Goal: Task Accomplishment & Management: Manage account settings

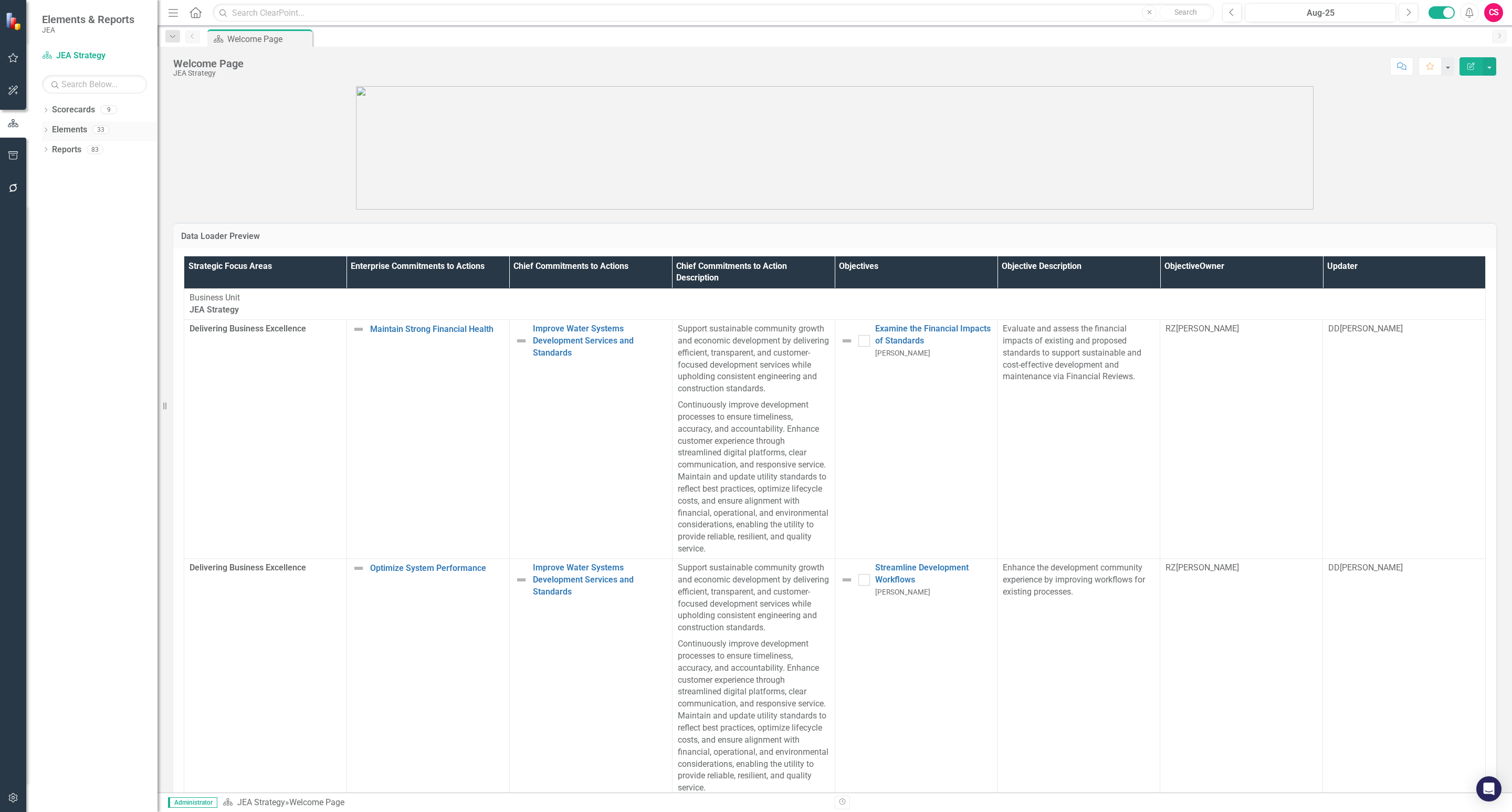
click at [73, 139] on div "Elements" at bounding box center [69, 130] width 35 height 17
click at [76, 126] on link "Elements" at bounding box center [69, 130] width 35 height 12
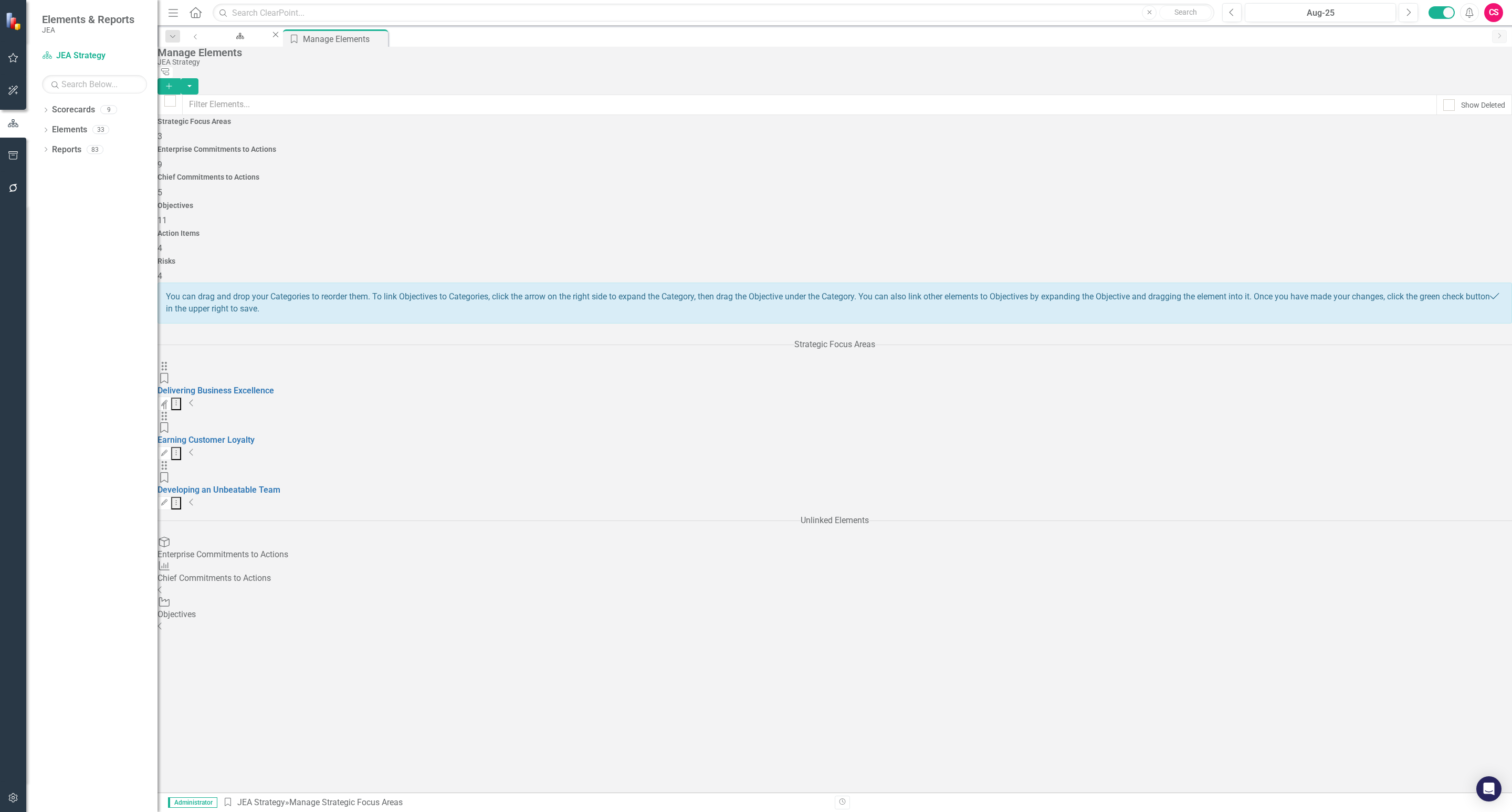
click at [1156, 229] on div "Action Items 4" at bounding box center [834, 242] width 1354 height 25
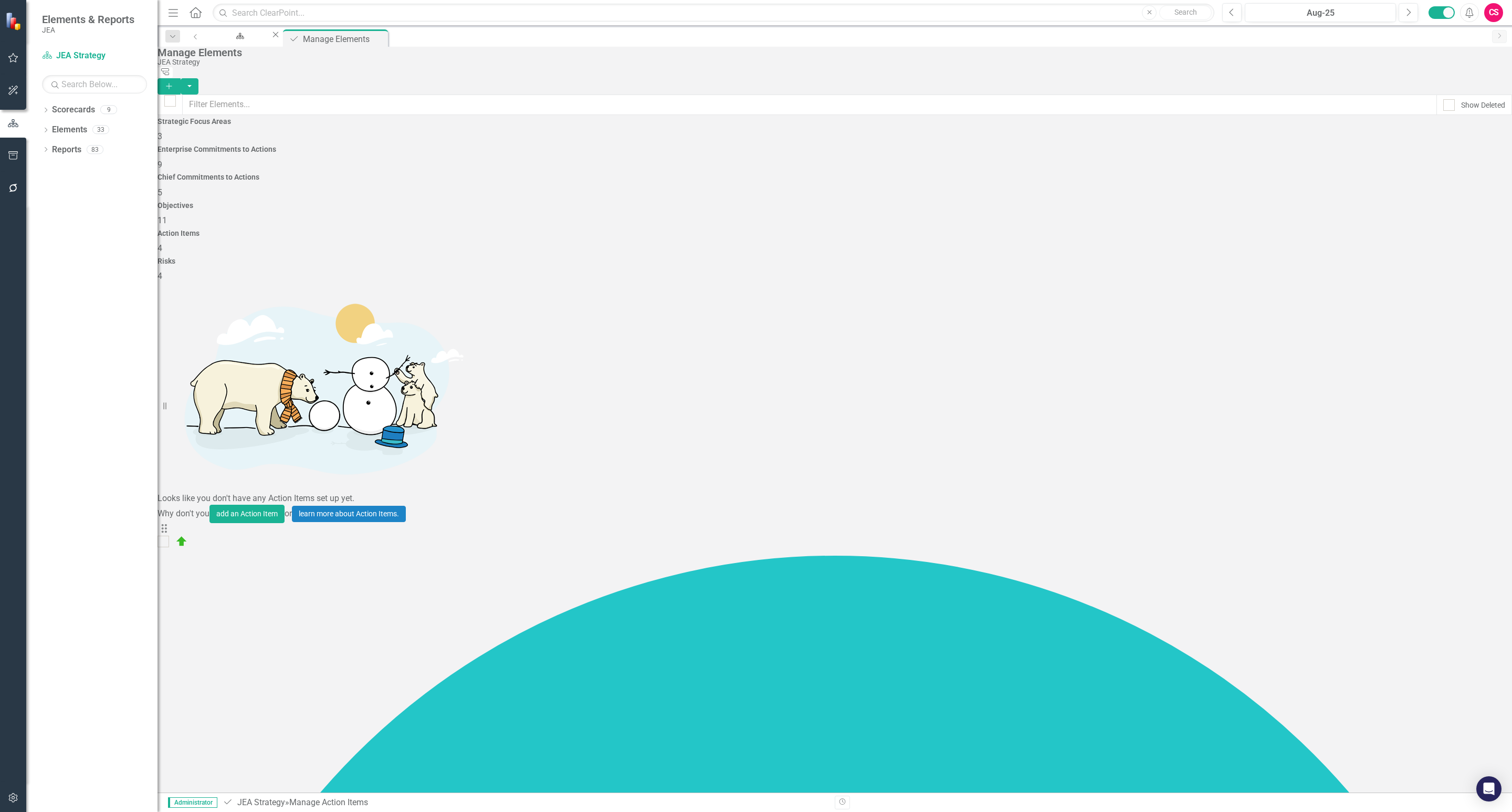
click at [167, 215] on span "11" at bounding box center [162, 220] width 10 height 10
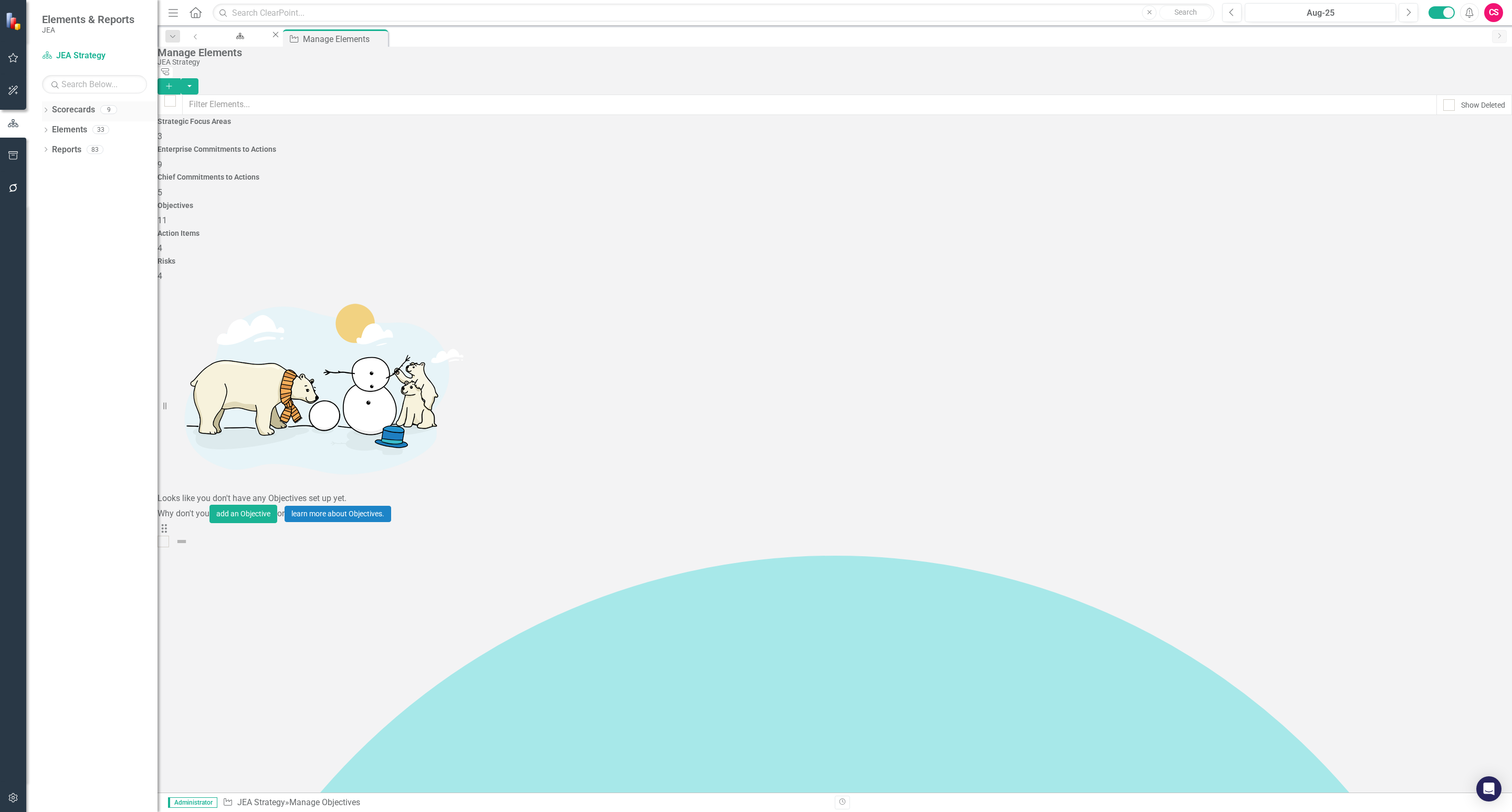
click at [69, 112] on link "Scorecards" at bounding box center [73, 110] width 43 height 12
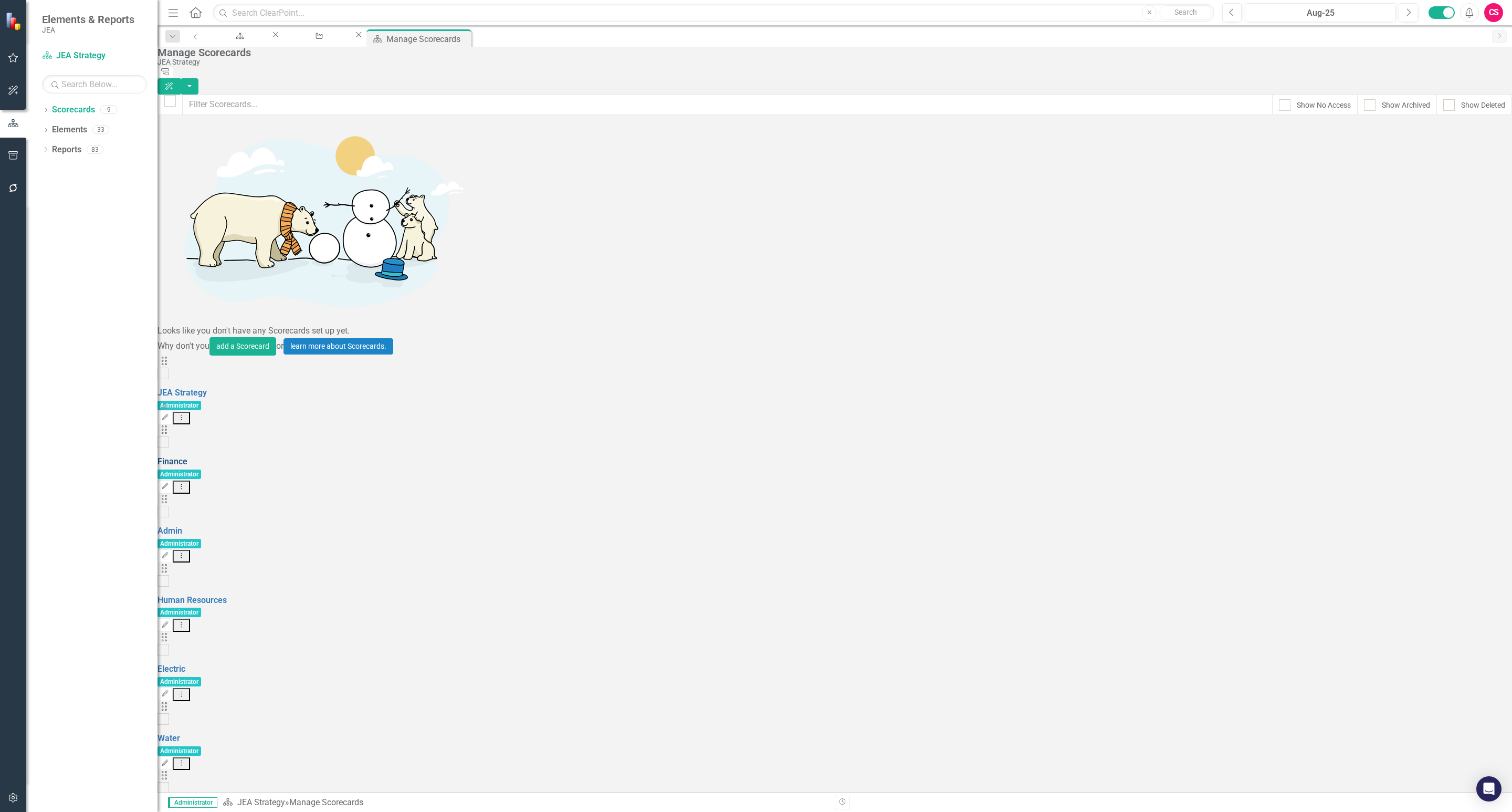
click at [187, 457] on link "Finance" at bounding box center [172, 462] width 30 height 10
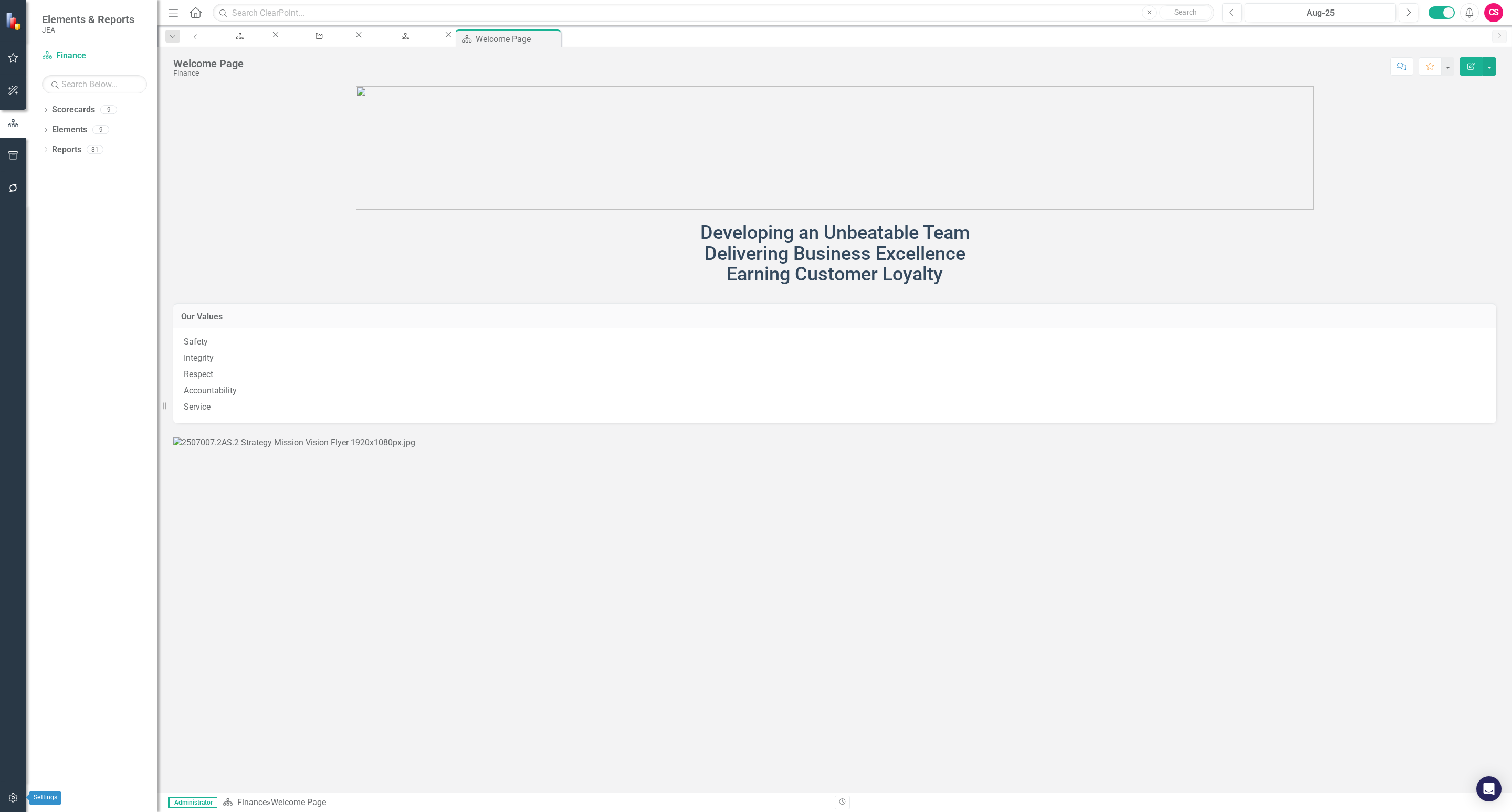
click at [10, 797] on icon "button" at bounding box center [13, 798] width 9 height 10
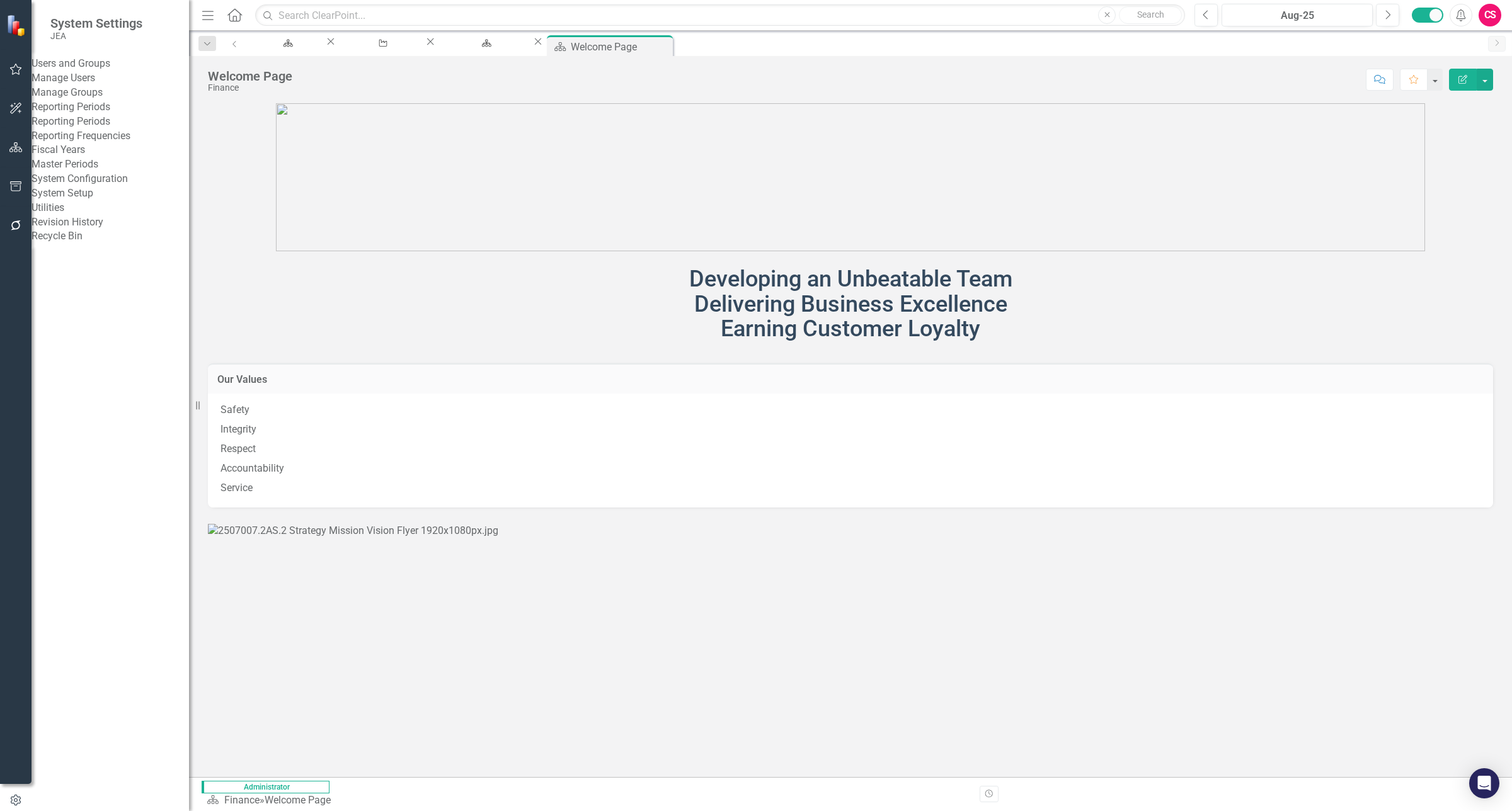
click at [106, 201] on link "System Setup" at bounding box center [110, 193] width 157 height 15
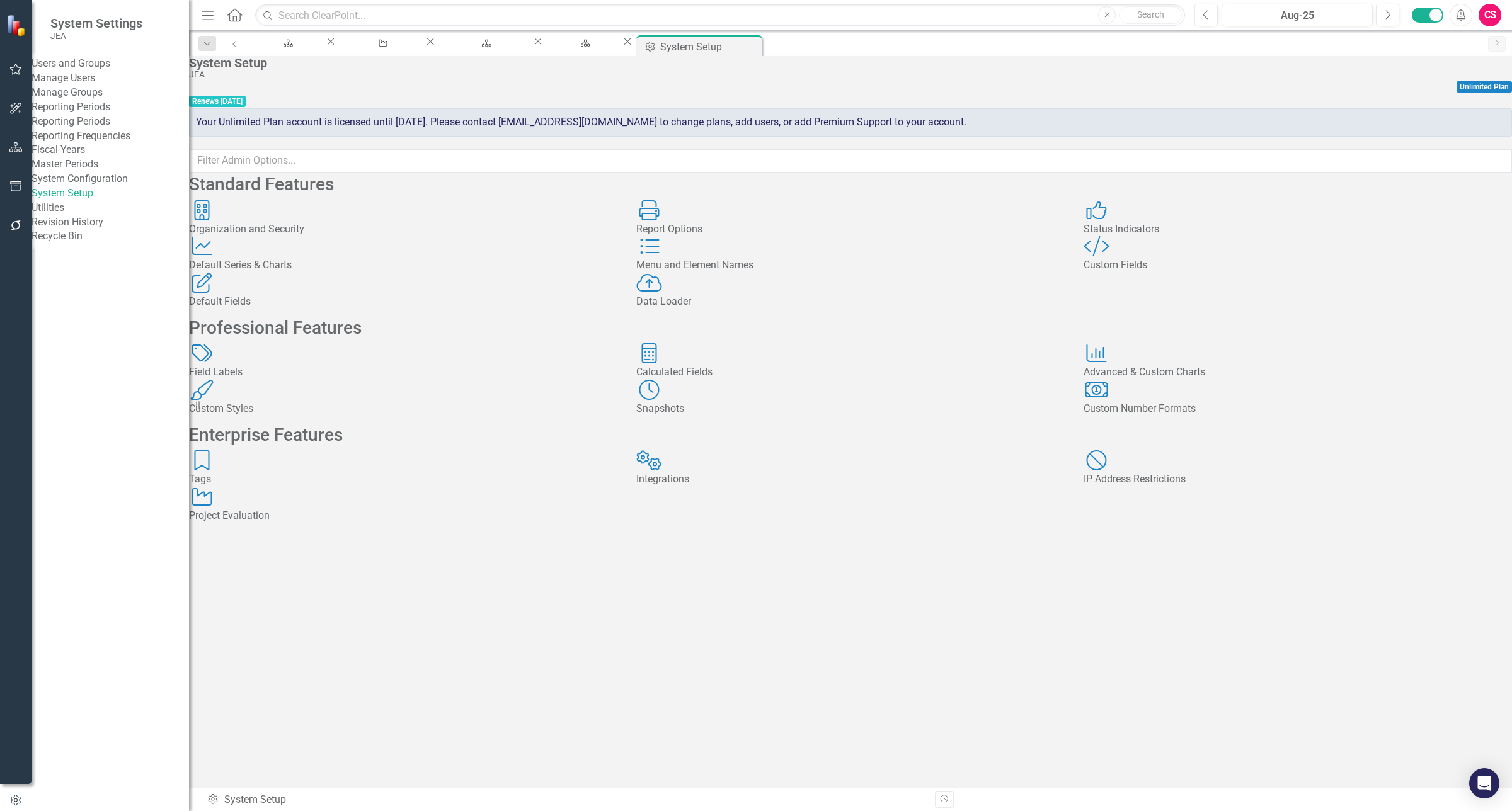
click at [996, 273] on div "Menu and Element Names Menu and Element Names" at bounding box center [851, 254] width 428 height 36
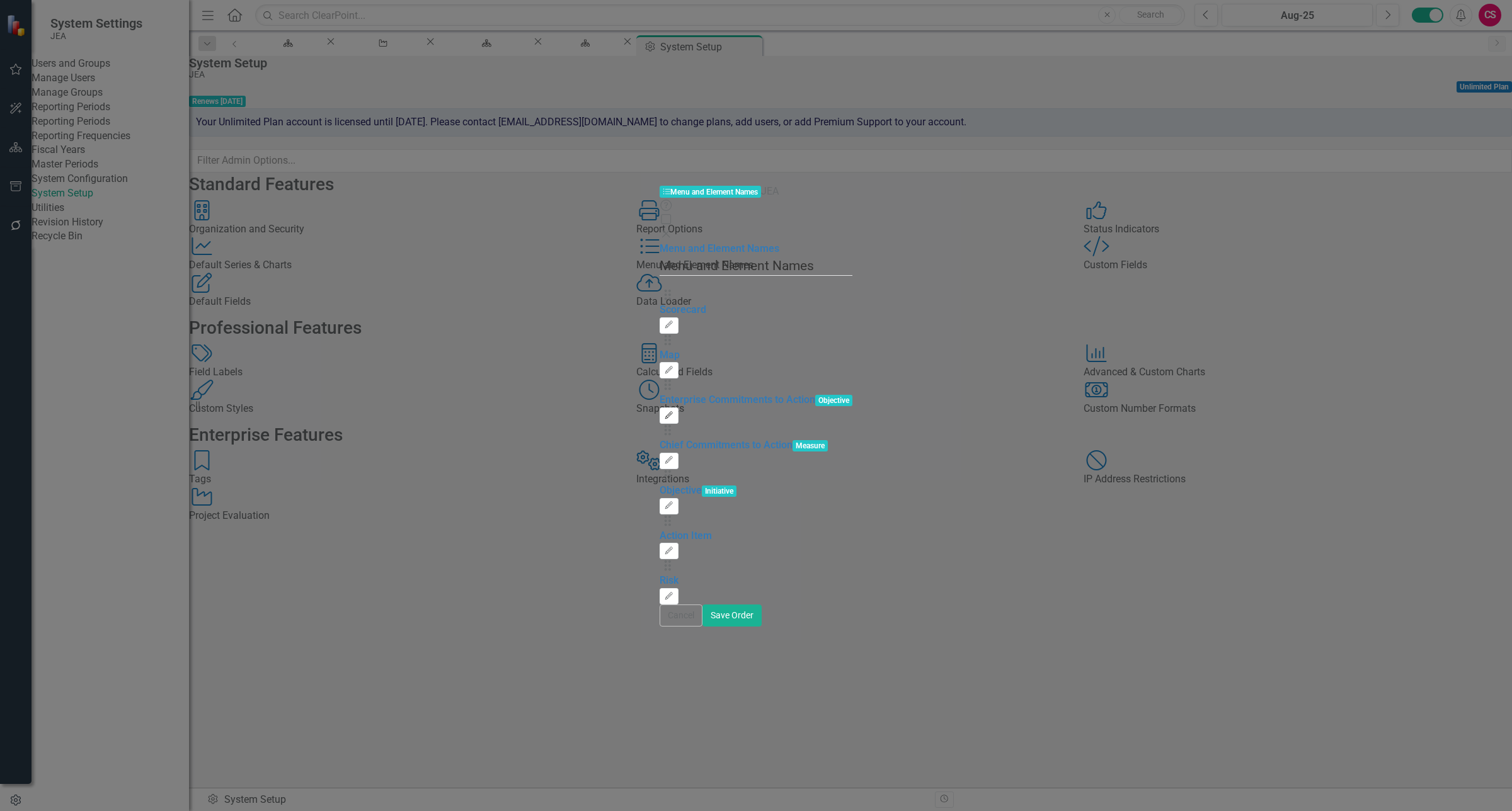
click at [674, 412] on icon "Edit" at bounding box center [669, 416] width 9 height 8
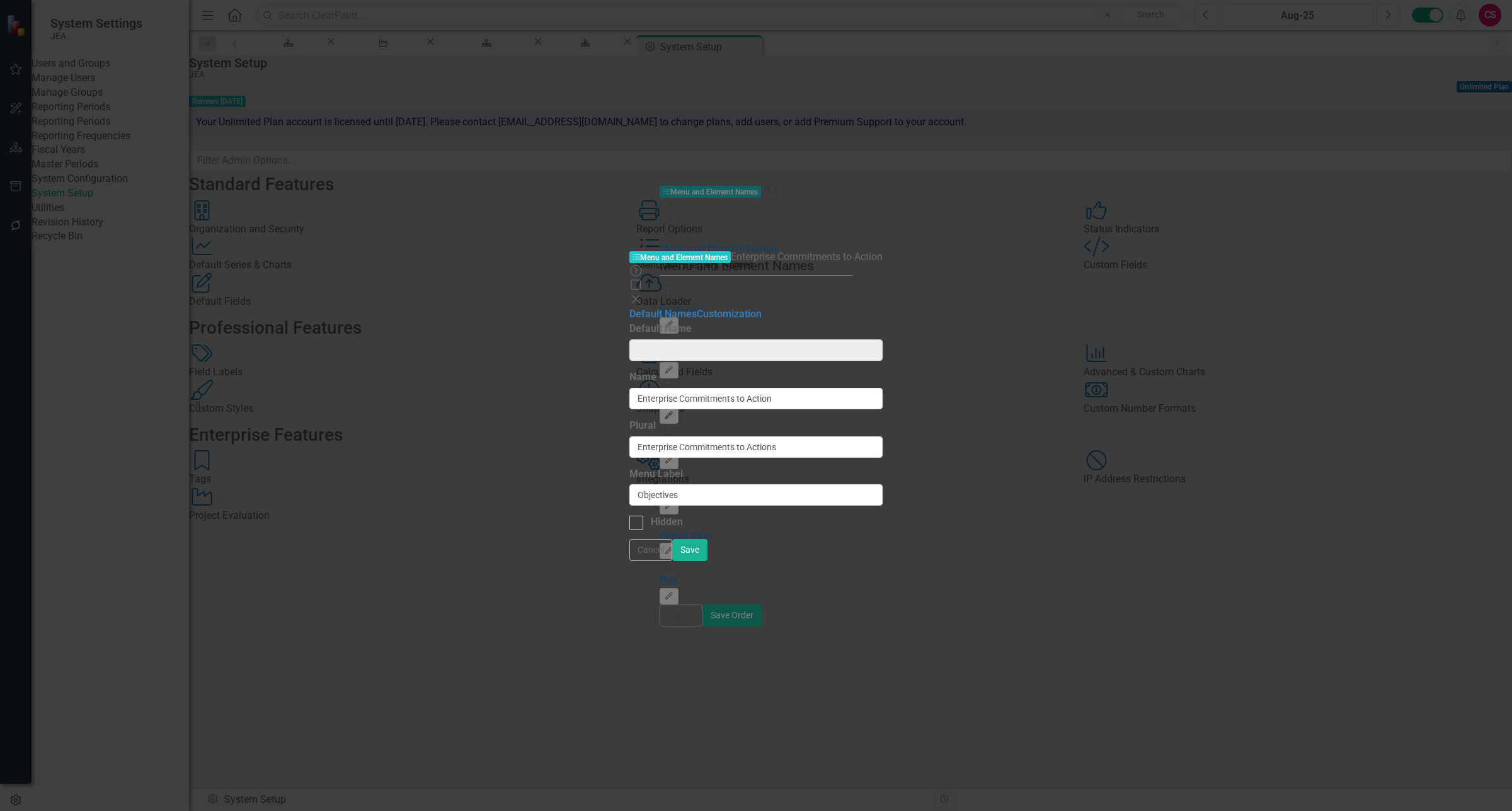
type input "Objective"
click at [697, 308] on link "Customization" at bounding box center [729, 314] width 65 height 12
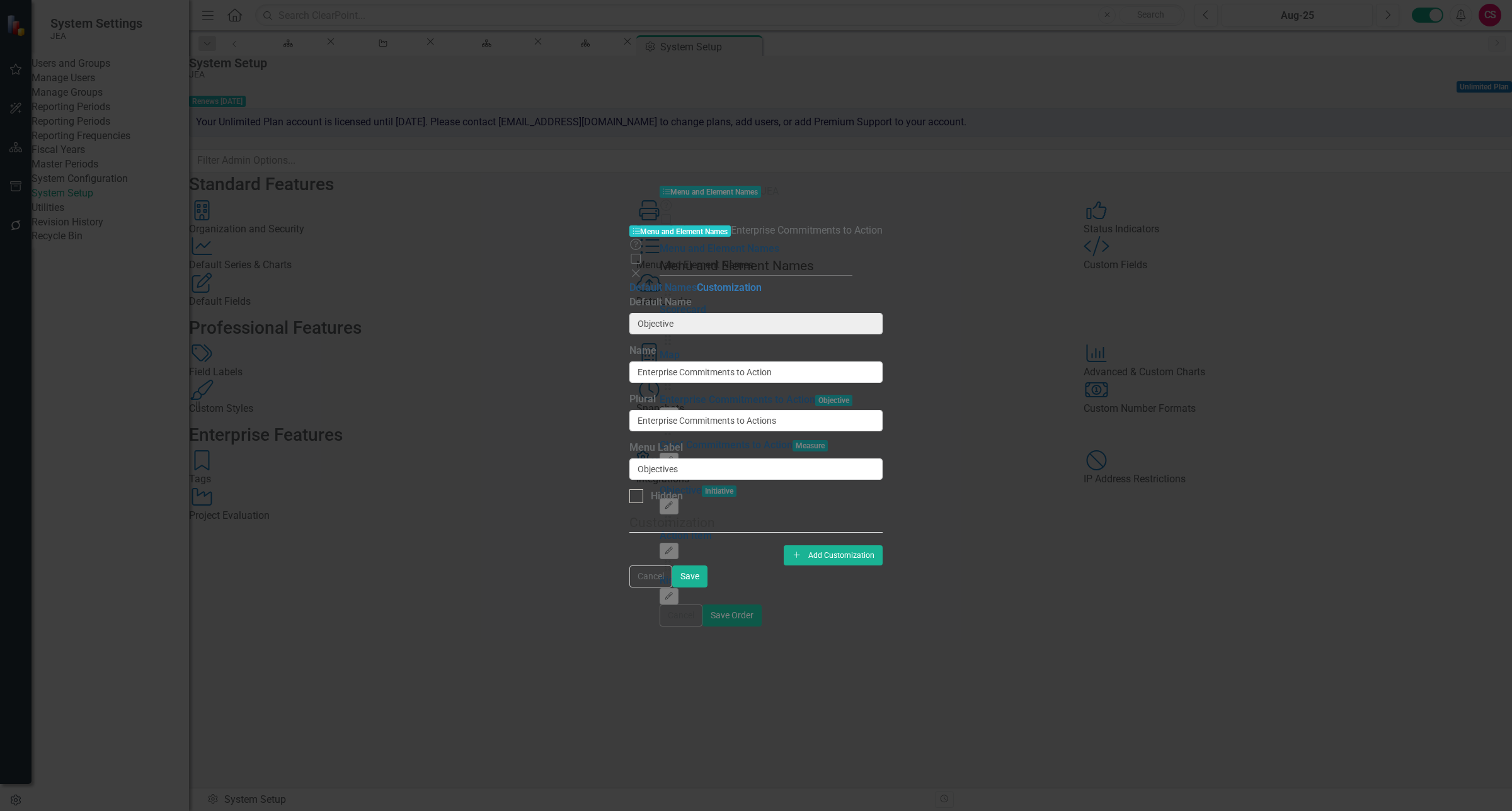
click at [630, 281] on link "Default Names" at bounding box center [663, 287] width 67 height 12
click at [672, 588] on button "Cancel" at bounding box center [651, 576] width 43 height 22
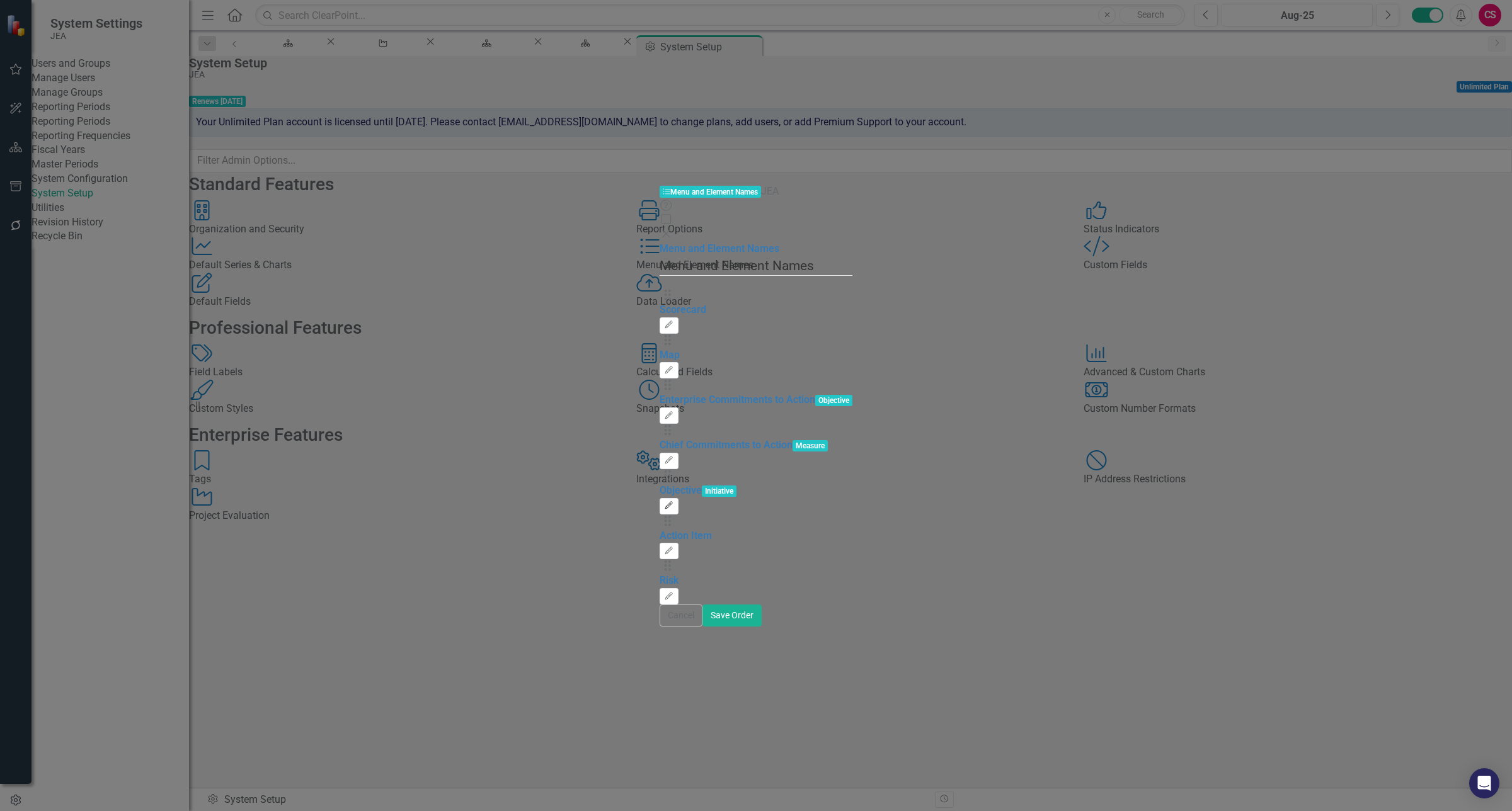
click at [674, 502] on icon "Edit" at bounding box center [669, 506] width 9 height 8
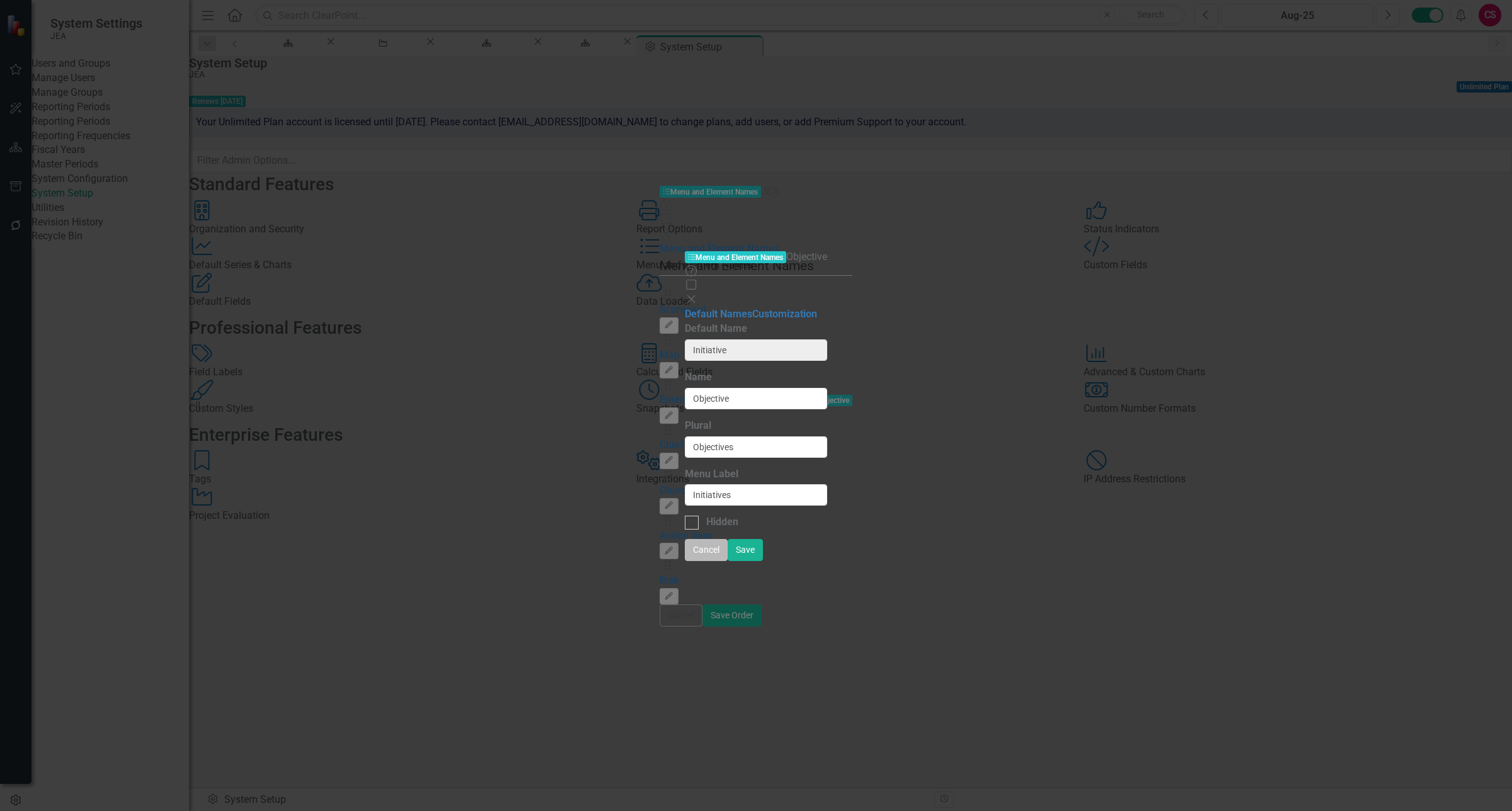
click at [727, 561] on button "Cancel" at bounding box center [707, 550] width 43 height 22
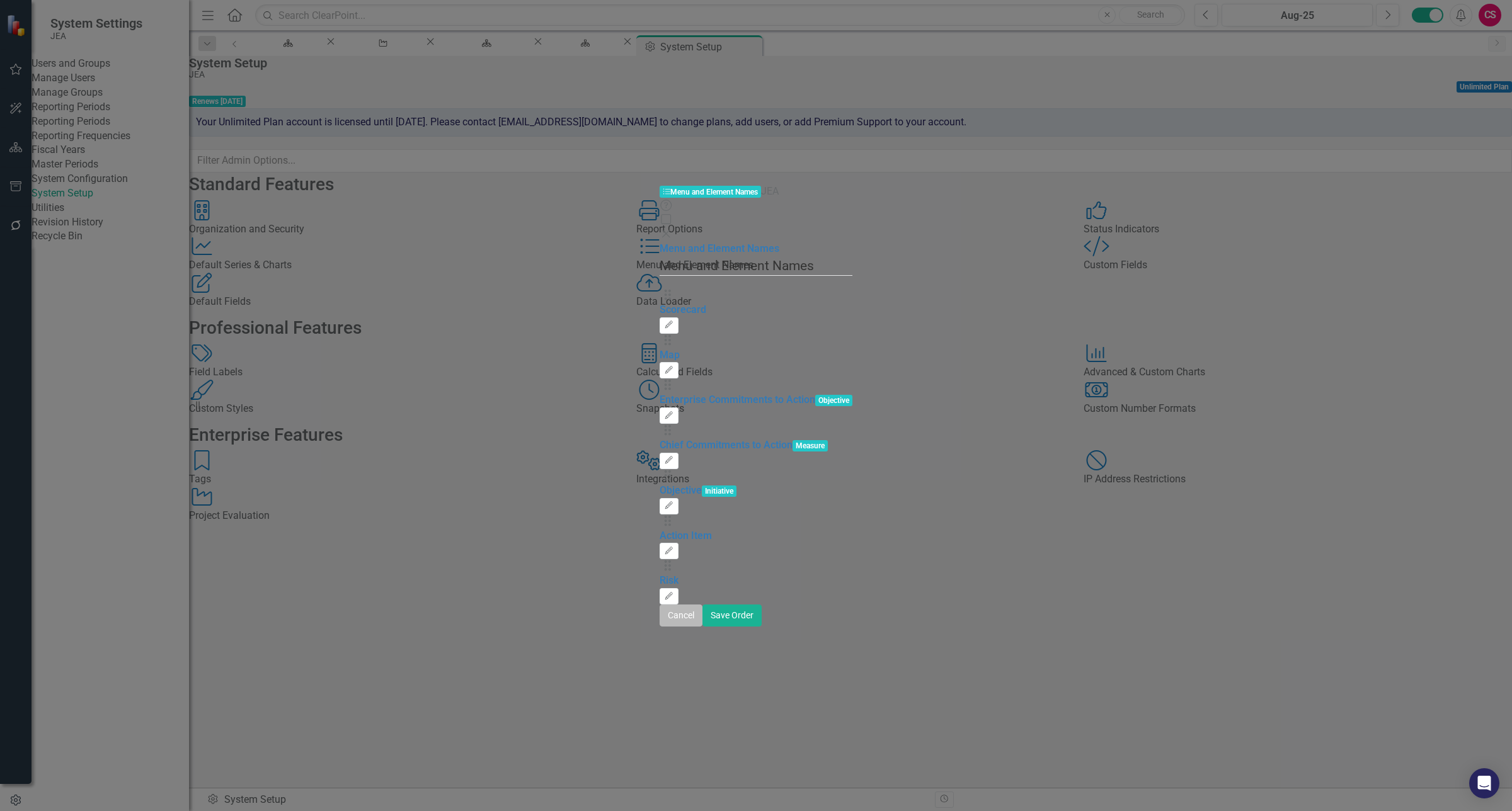
click at [703, 627] on button "Cancel" at bounding box center [681, 615] width 43 height 22
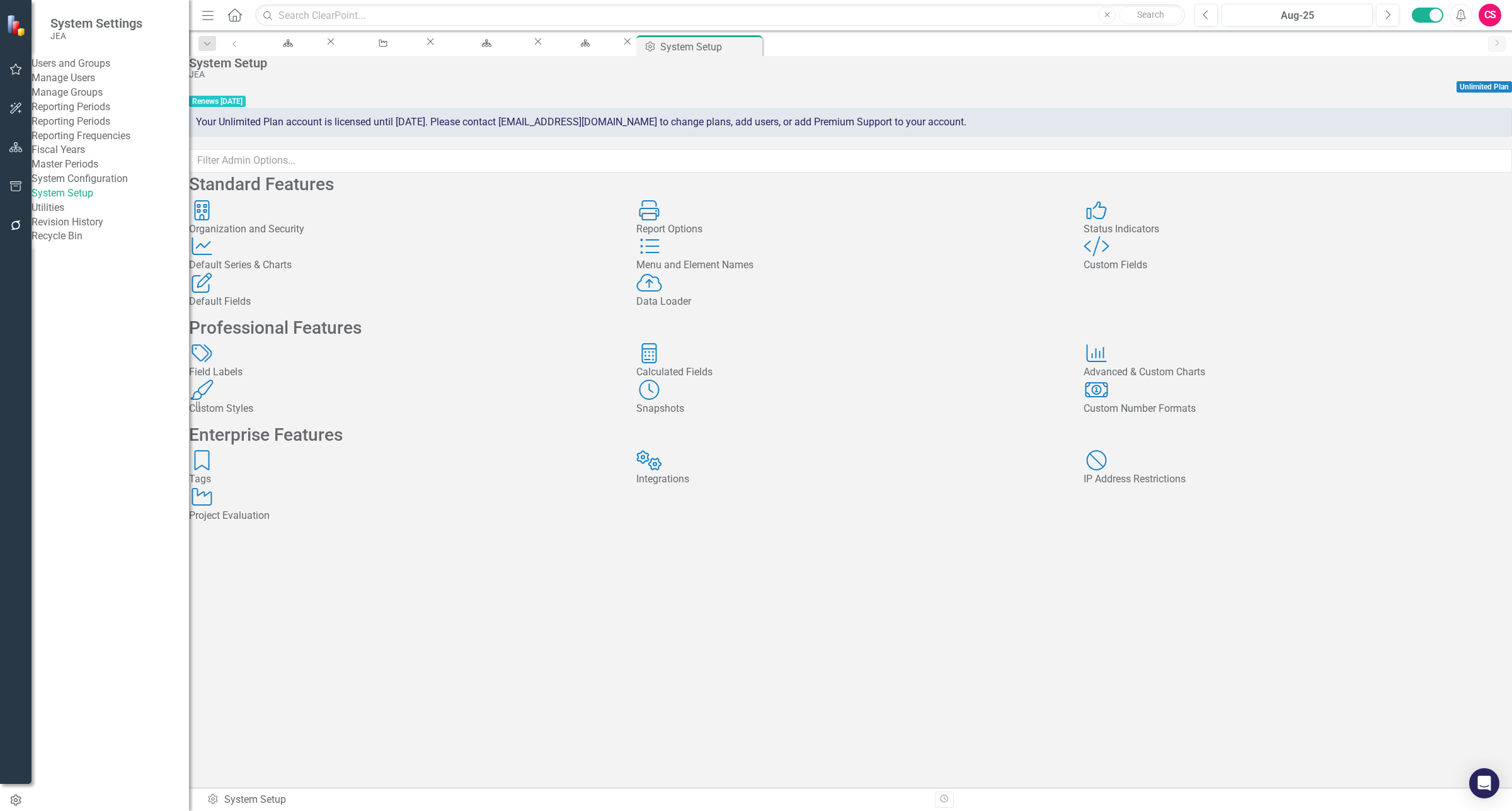
click at [1252, 60] on div "System Setup JEA Unlimited Plan Renews [DATE] Your Unlimited Plan account is li…" at bounding box center [850, 114] width 1323 height 116
click at [733, 273] on div "Menu and Element Names" at bounding box center [851, 265] width 428 height 15
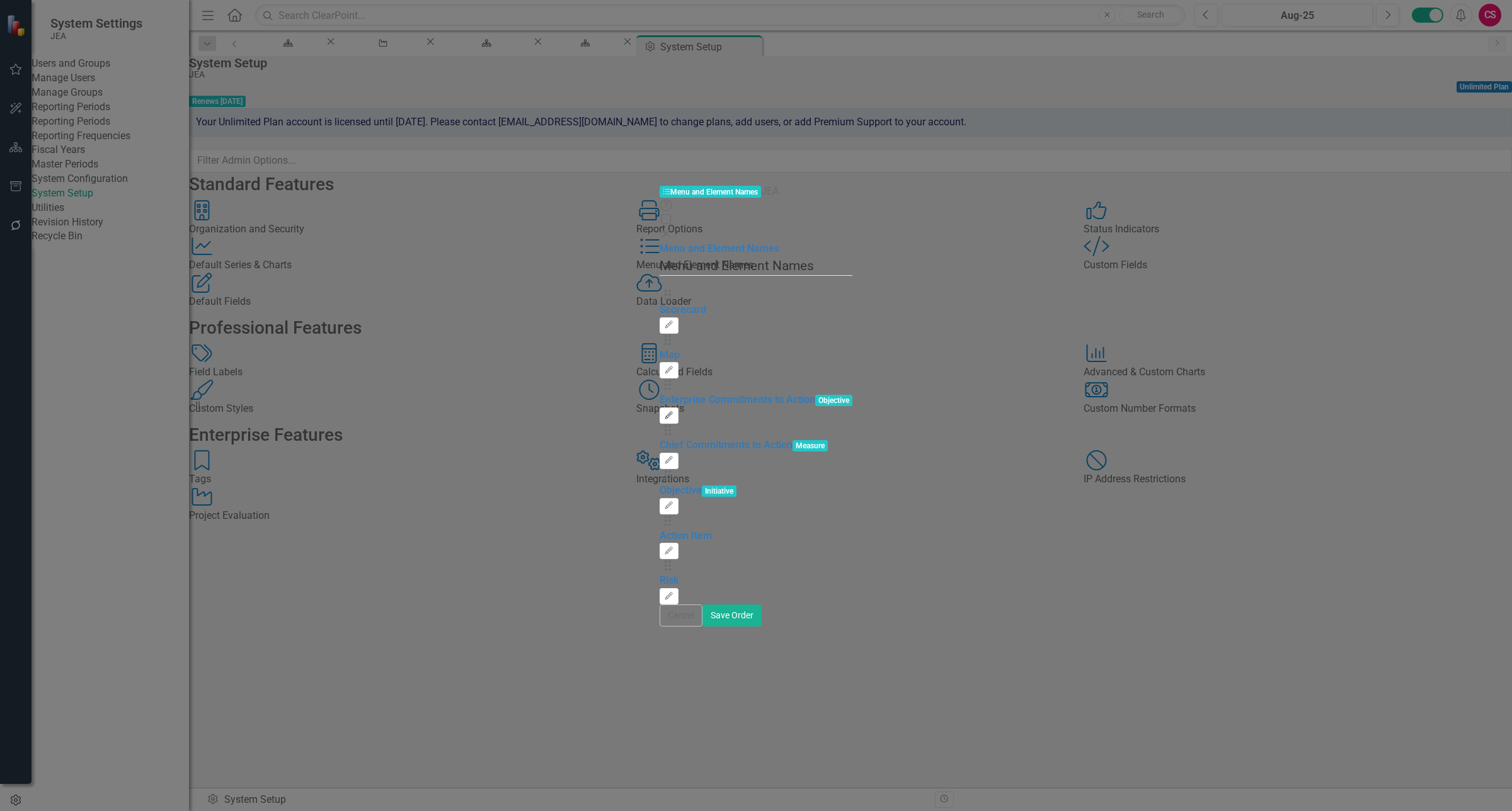
click at [678, 407] on button "Edit" at bounding box center [669, 415] width 18 height 16
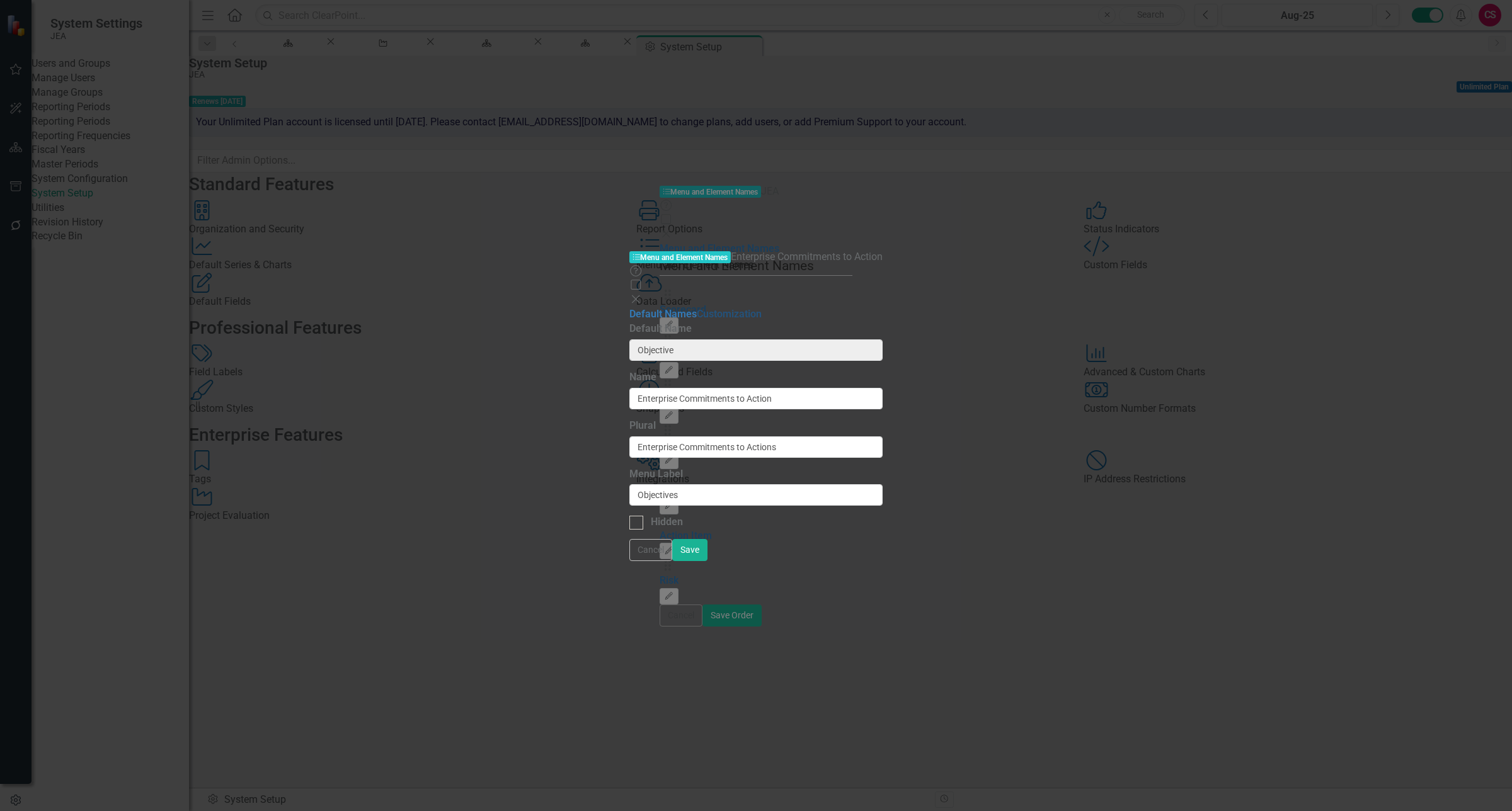
click at [697, 308] on link "Customization" at bounding box center [729, 314] width 65 height 12
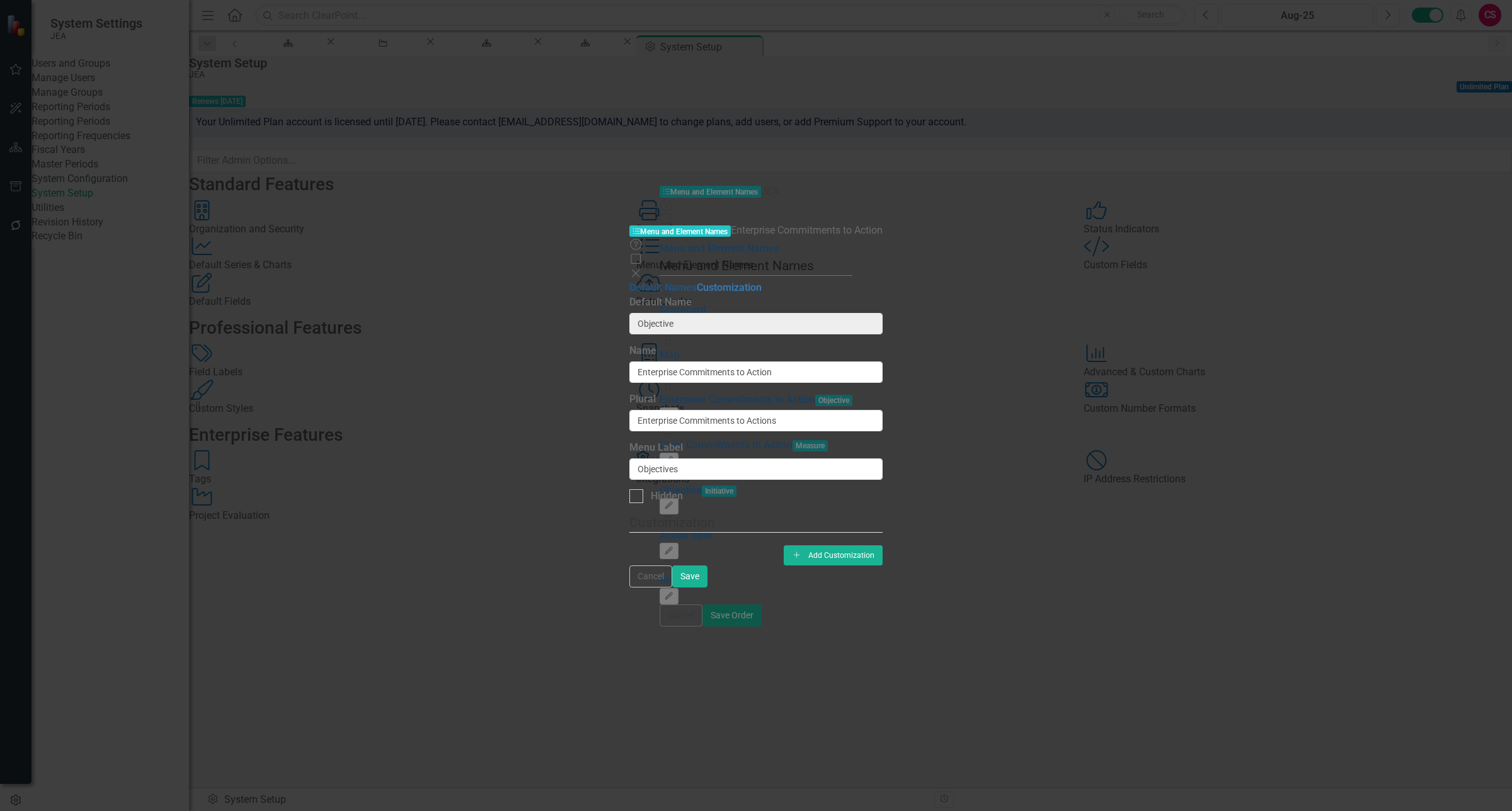
click at [630, 281] on link "Default Names" at bounding box center [663, 287] width 67 height 12
click at [672, 588] on button "Cancel" at bounding box center [651, 576] width 43 height 22
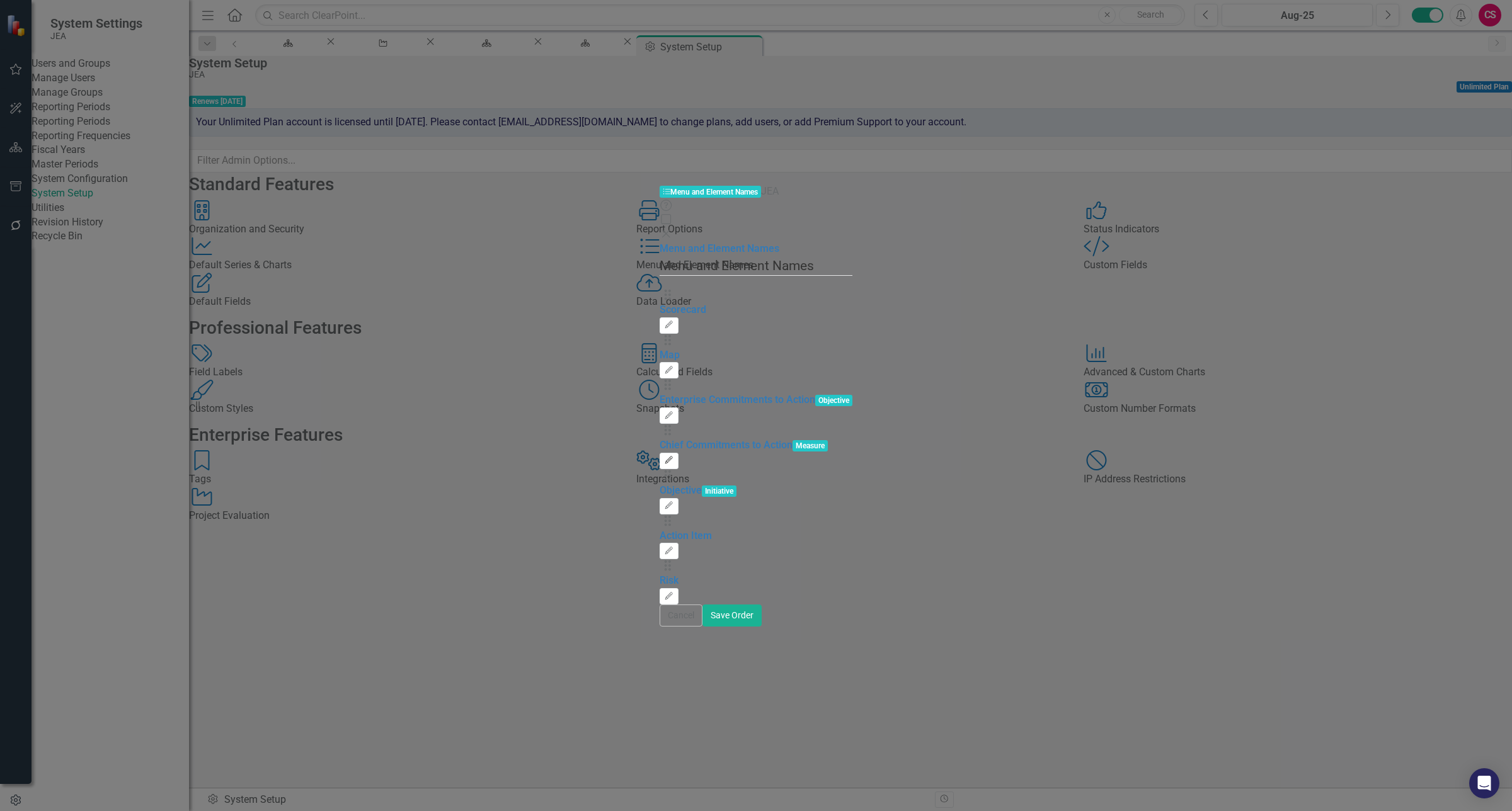
click at [673, 457] on icon "button" at bounding box center [669, 461] width 8 height 8
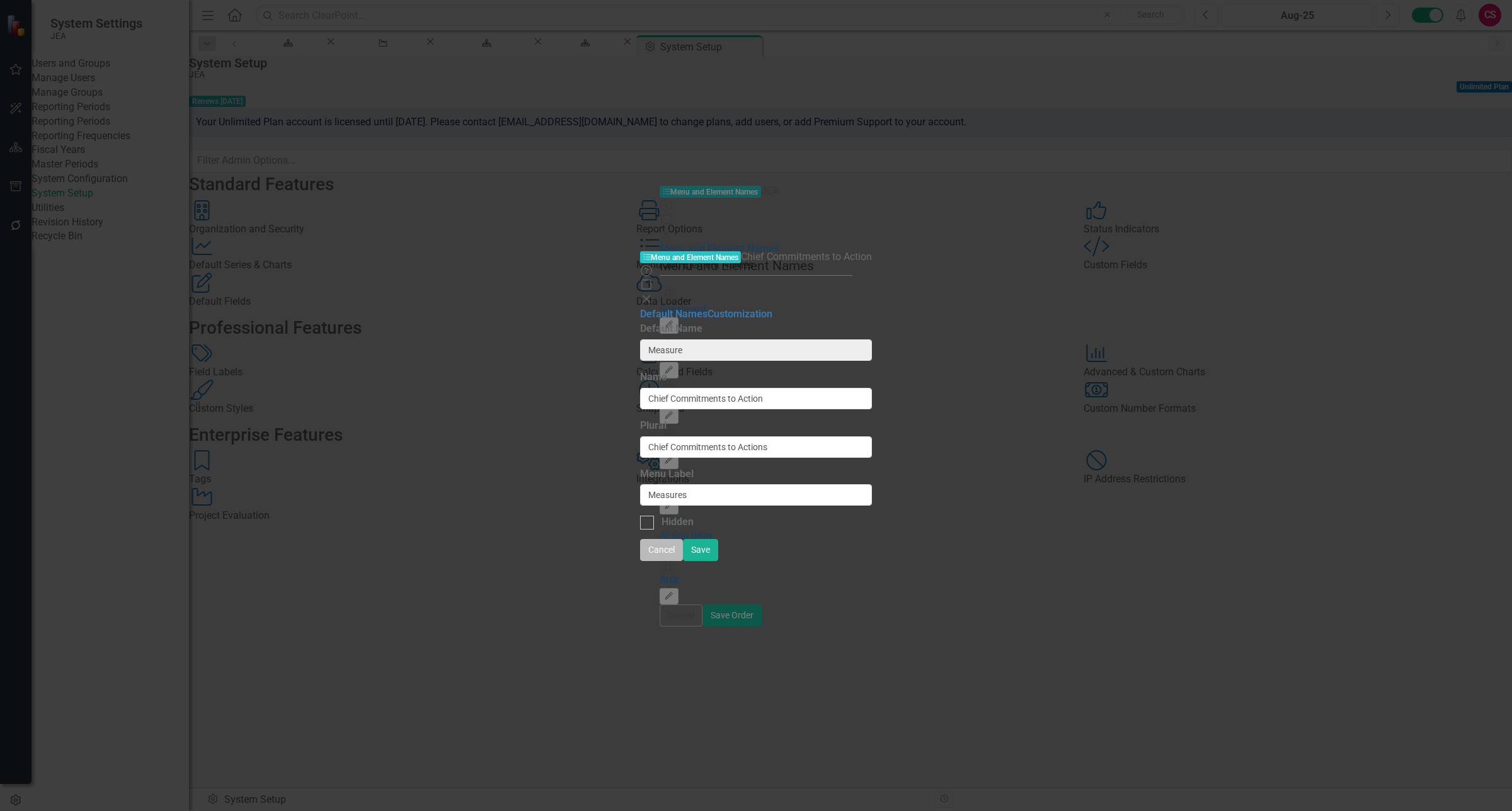
click at [683, 561] on button "Cancel" at bounding box center [662, 550] width 43 height 22
click at [872, 561] on div "Cancel Save" at bounding box center [757, 550] width 233 height 22
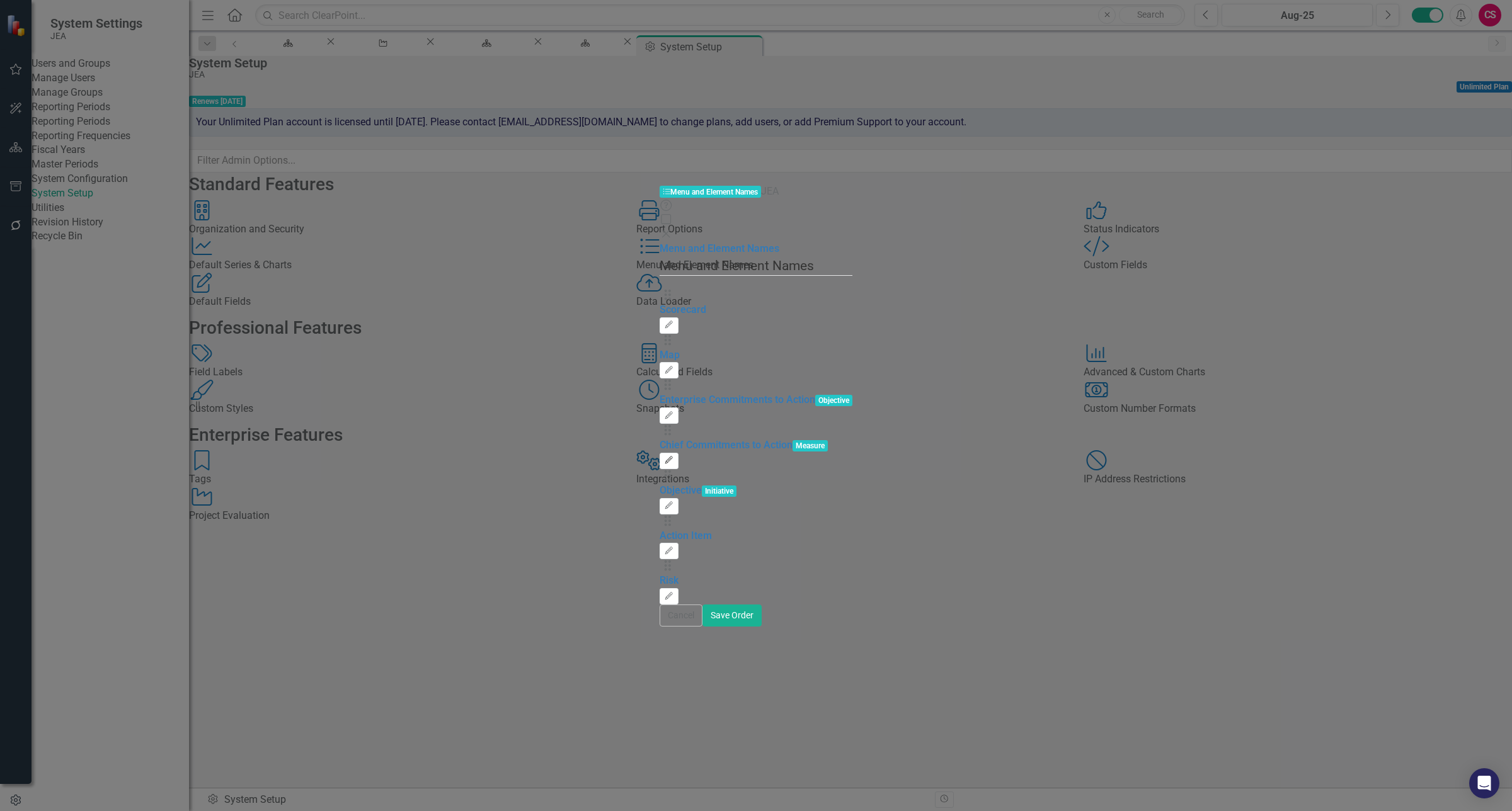
click at [678, 453] on button "Edit" at bounding box center [669, 461] width 18 height 16
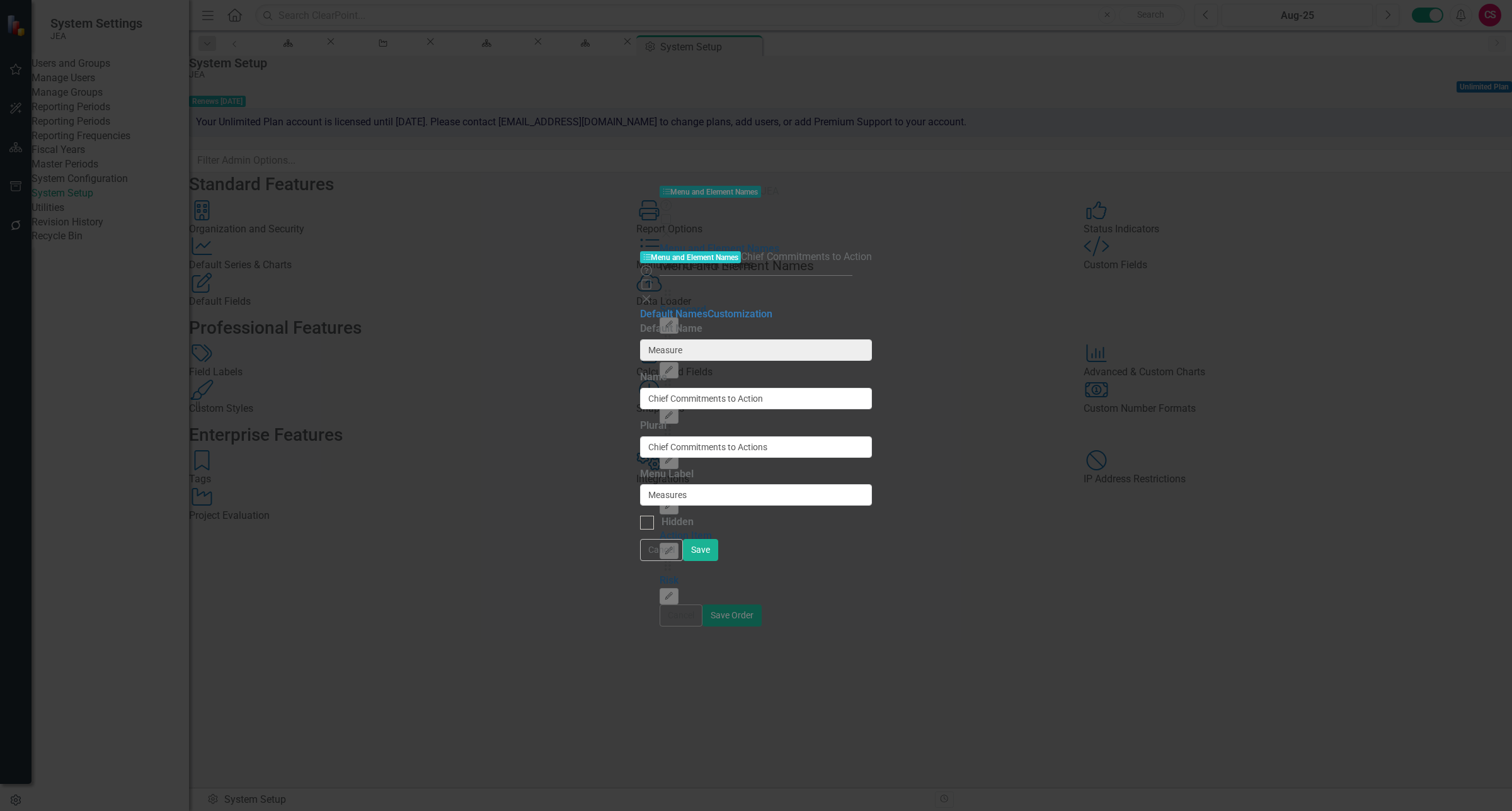
click at [653, 294] on icon "Close" at bounding box center [647, 299] width 12 height 10
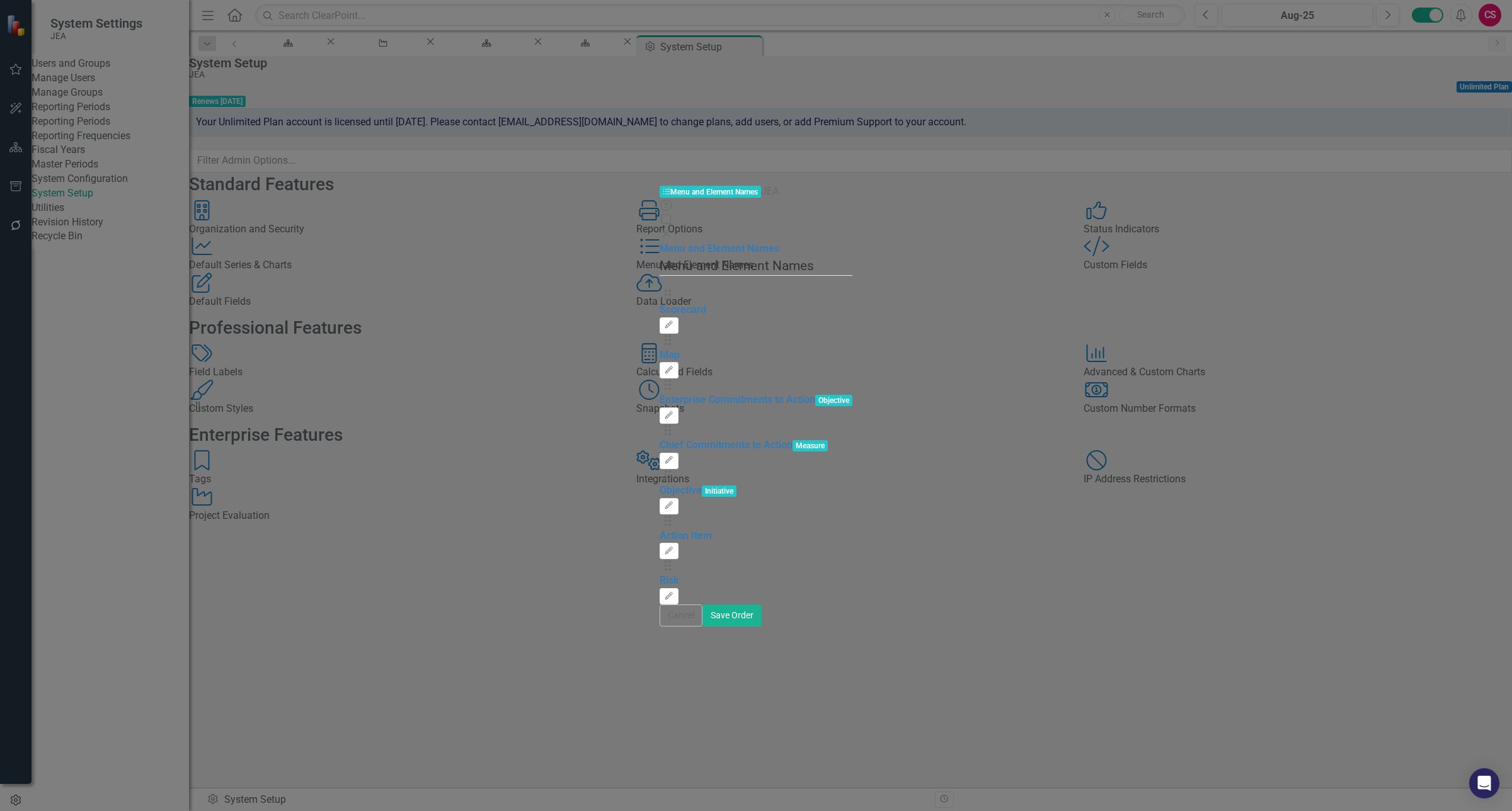
click at [852, 199] on div "Help Maximize Close" at bounding box center [756, 220] width 193 height 43
click at [672, 229] on icon "Close" at bounding box center [666, 233] width 12 height 10
